Goal: Navigation & Orientation: Find specific page/section

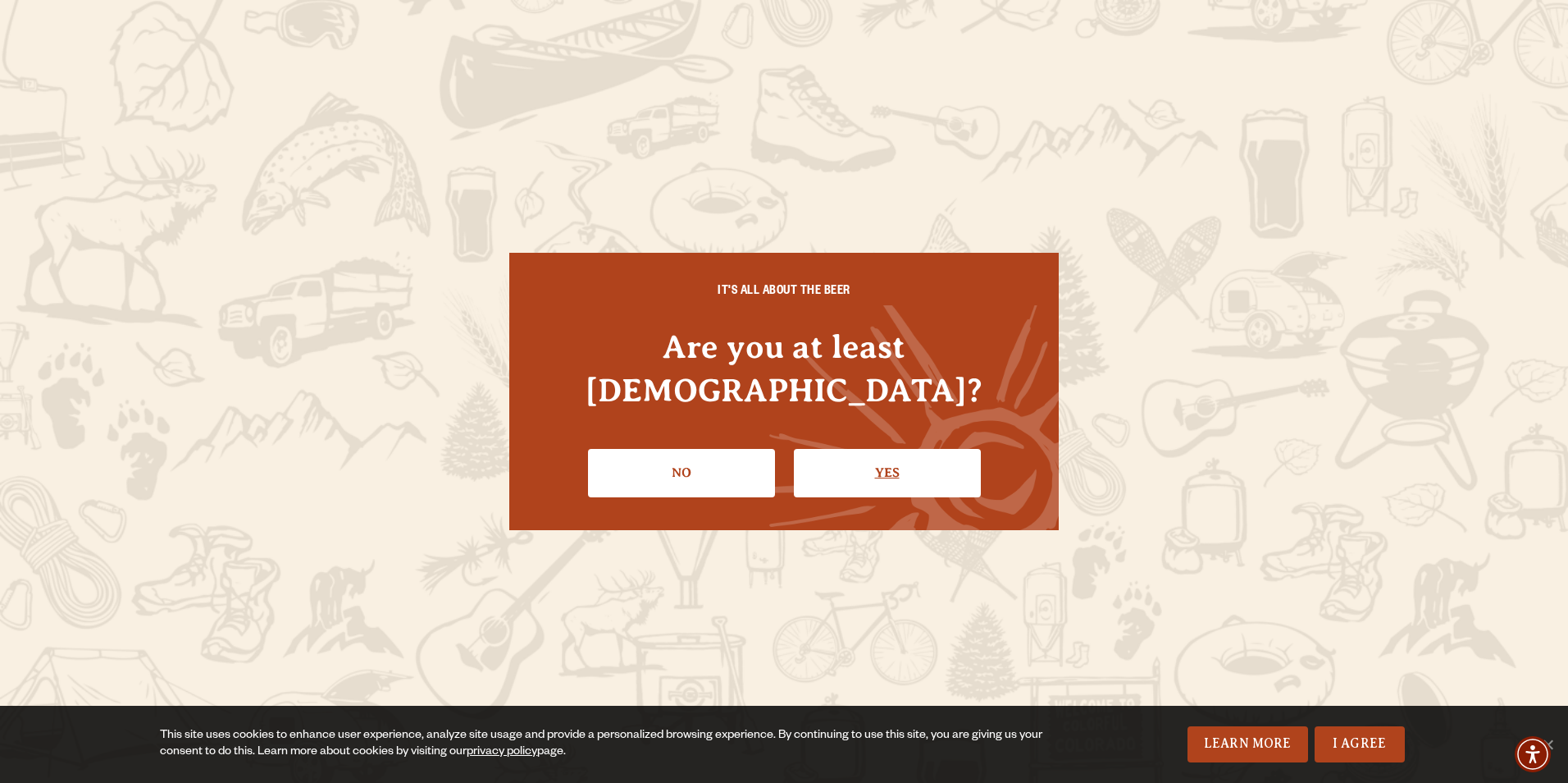
click at [833, 454] on link "Yes" at bounding box center [886, 473] width 187 height 47
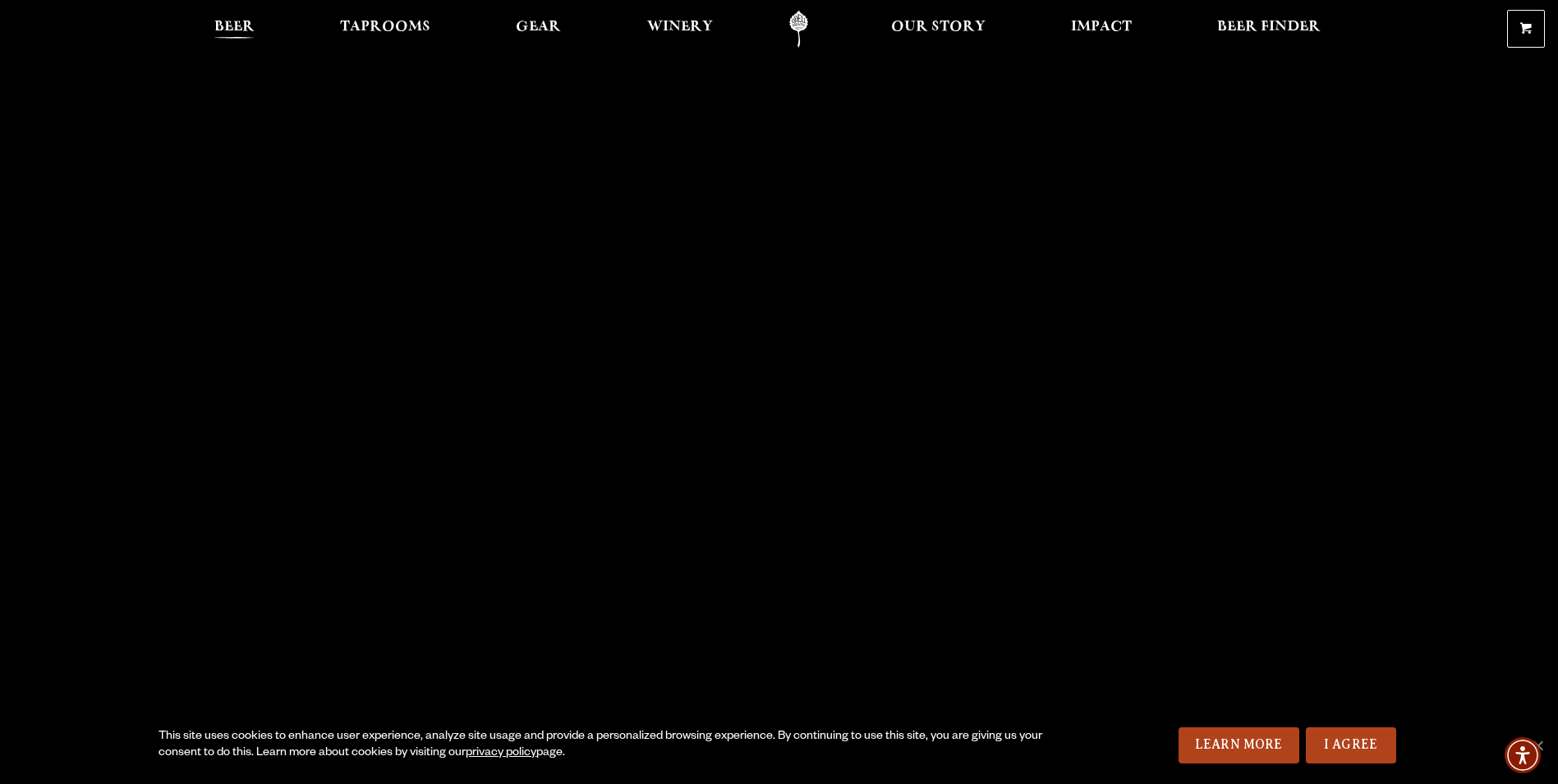
click at [236, 21] on span "Beer" at bounding box center [234, 27] width 40 height 13
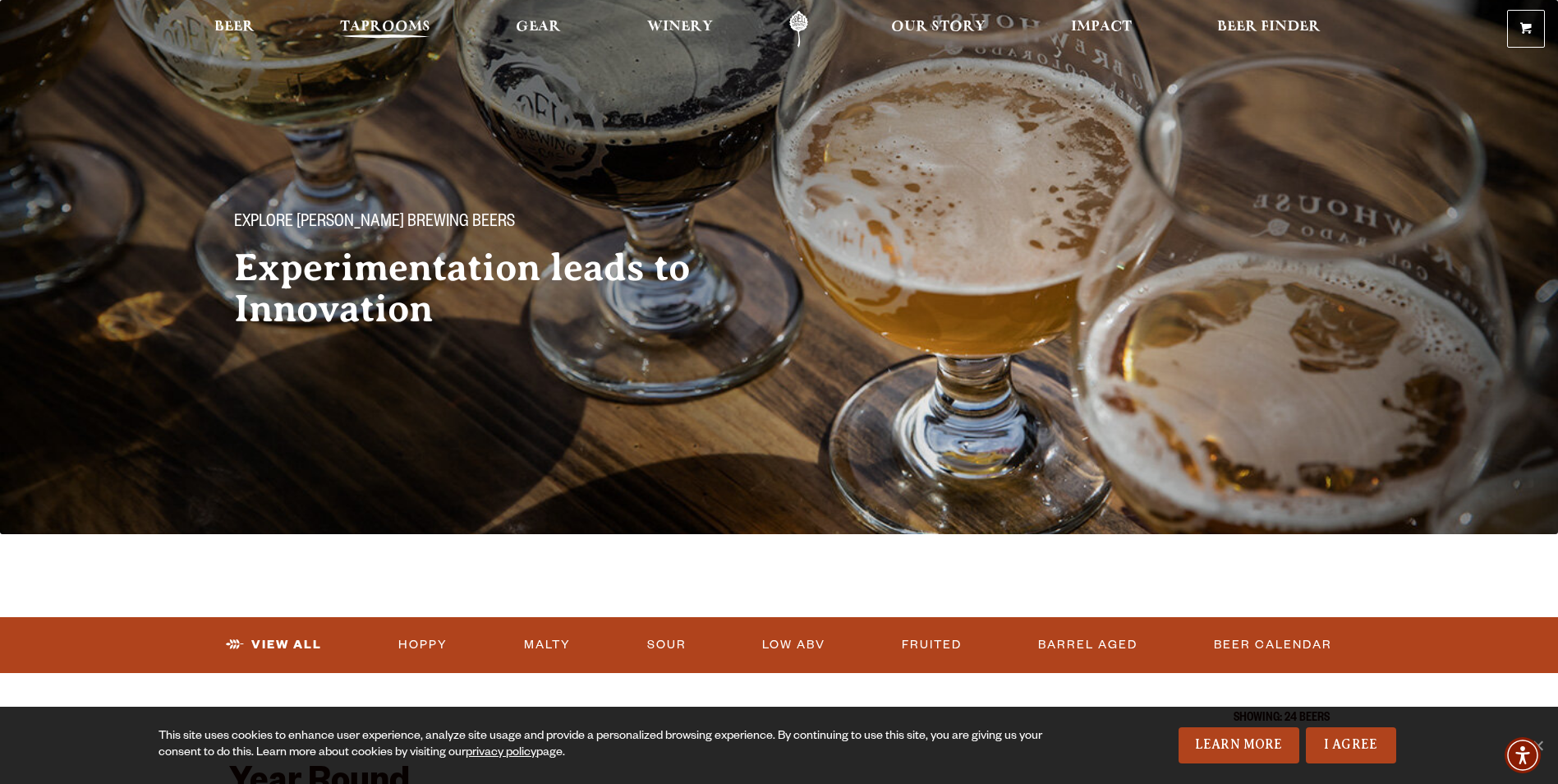
click at [369, 21] on span "Taprooms" at bounding box center [385, 27] width 90 height 13
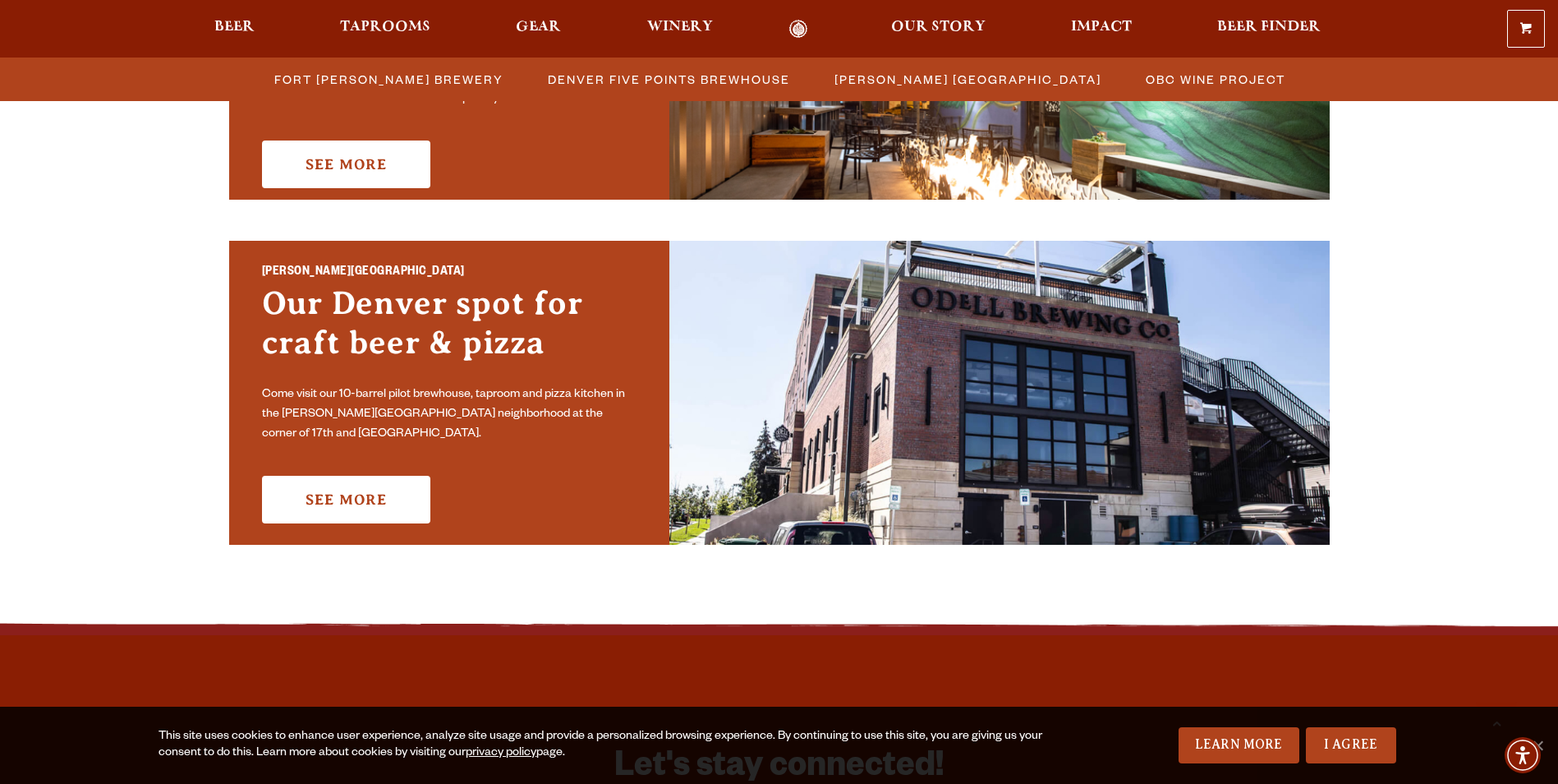
scroll to position [739, 0]
